Goal: Task Accomplishment & Management: Manage account settings

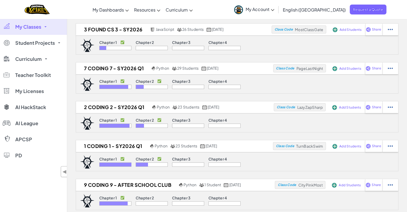
scroll to position [62, 0]
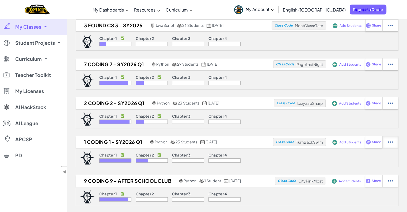
click at [389, 142] on img at bounding box center [390, 141] width 5 height 5
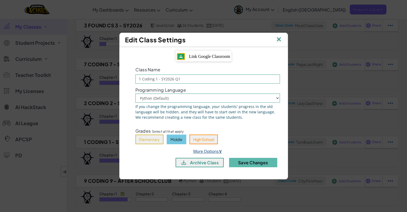
click at [215, 152] on link "More Options ∨" at bounding box center [207, 150] width 29 height 5
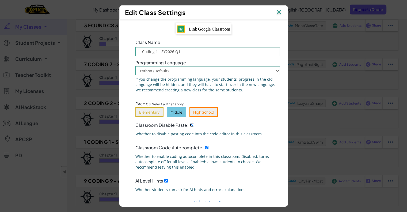
click at [190, 126] on input "Classroom Disable Paste:" at bounding box center [191, 124] width 3 height 3
checkbox input "false"
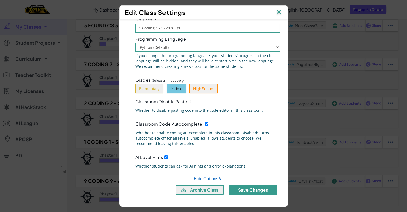
click at [245, 187] on button "Save Changes" at bounding box center [253, 189] width 48 height 9
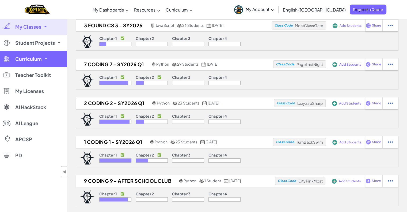
click at [36, 55] on link "Curriculum" at bounding box center [33, 59] width 67 height 16
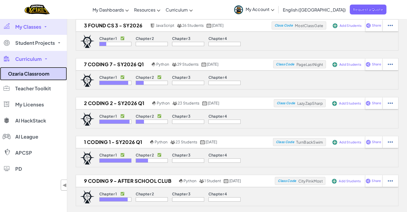
click at [36, 71] on link "Ozaria Classroom" at bounding box center [33, 73] width 67 height 13
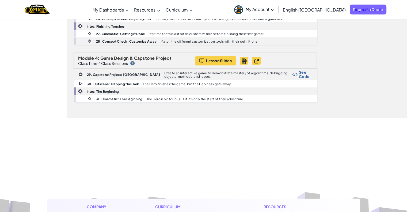
scroll to position [389, 0]
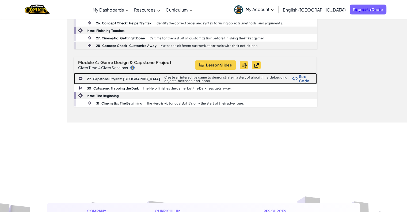
click at [140, 75] on div "29. Capstone Project: Gauntlet Create an interactive game to demonstrate master…" at bounding box center [195, 78] width 242 height 11
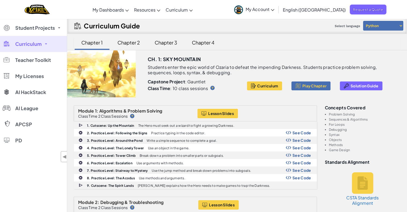
scroll to position [0, 0]
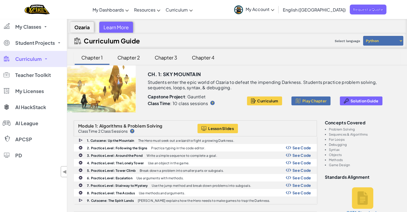
click at [121, 56] on div "Chapter 2" at bounding box center [128, 57] width 33 height 13
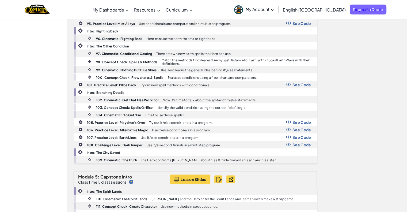
scroll to position [1097, 0]
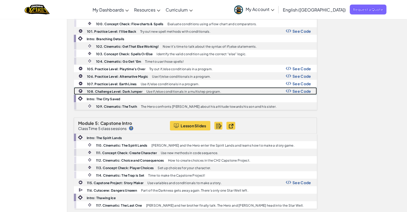
click at [161, 90] on p "Use if/else conditionals in a multistep program." at bounding box center [183, 91] width 75 height 3
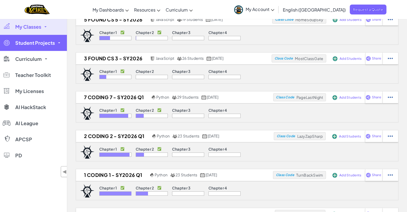
click at [54, 40] on span "Student Projects" at bounding box center [35, 42] width 40 height 5
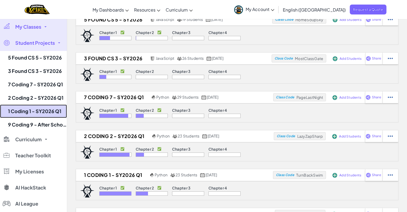
click at [23, 108] on link "1 Coding 1 - SY2026 Q1" at bounding box center [33, 110] width 67 height 13
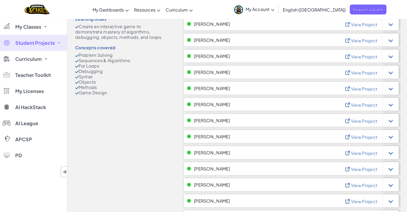
scroll to position [127, 0]
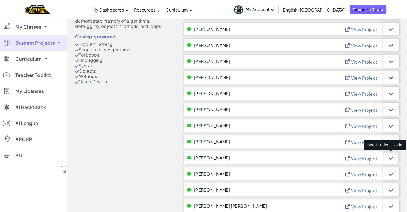
click at [388, 154] on div at bounding box center [391, 157] width 16 height 13
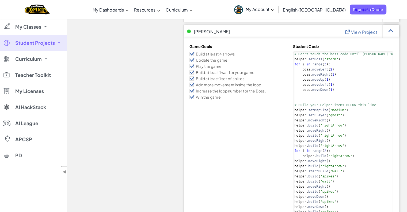
scroll to position [254, 0]
type textarea "helper.moveDown() [DOMAIN_NAME]("downArrow")"
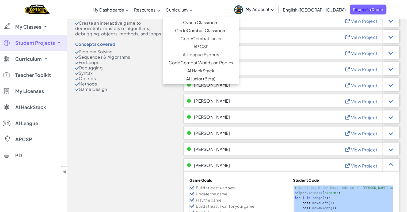
scroll to position [93, 0]
